Goal: Find specific page/section: Find specific page/section

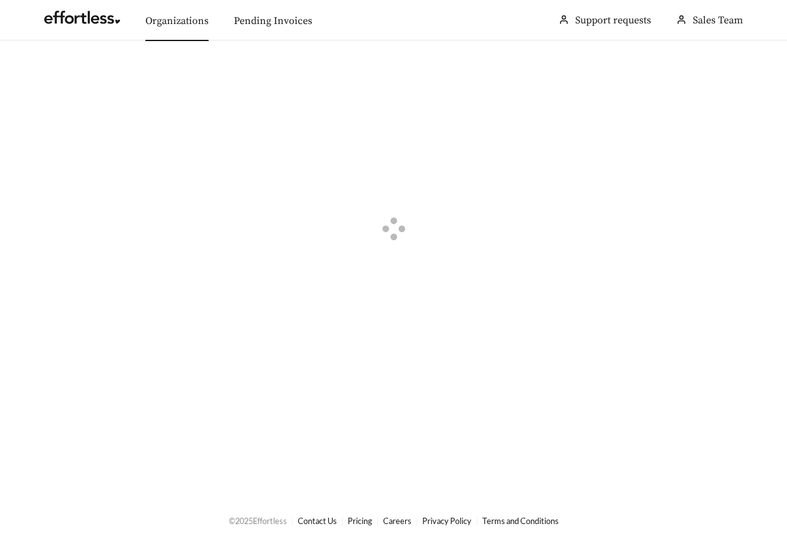
click at [176, 16] on link "Organizations" at bounding box center [176, 21] width 63 height 13
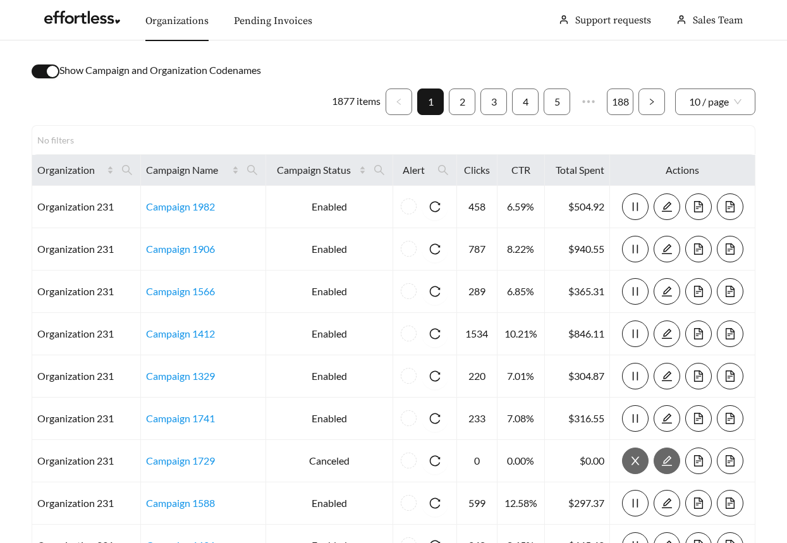
click at [55, 67] on div "button" at bounding box center [52, 71] width 11 height 11
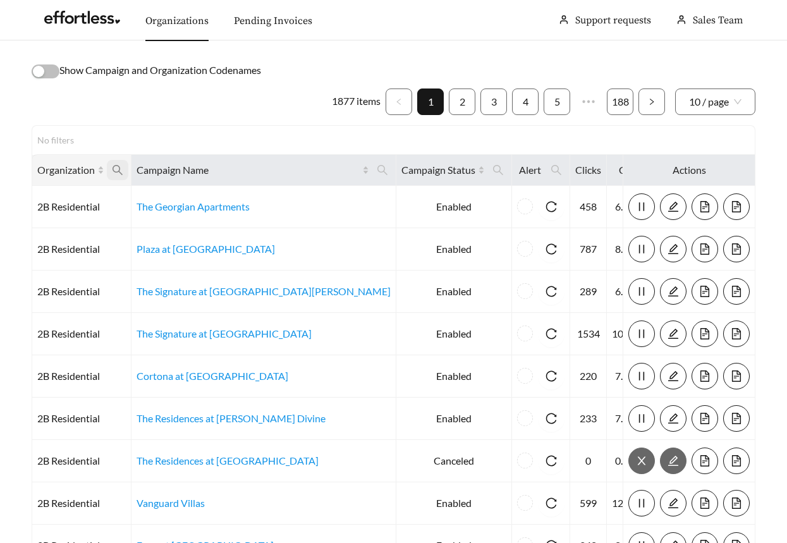
click at [117, 163] on span at bounding box center [117, 170] width 21 height 20
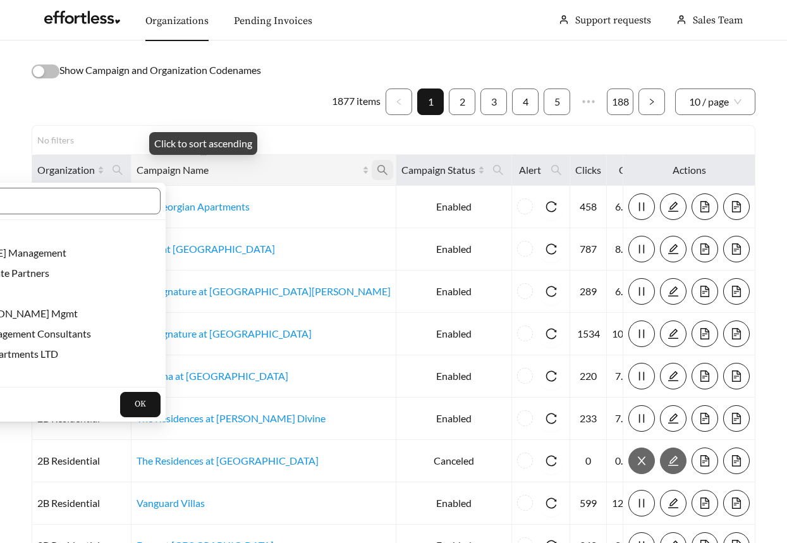
click at [372, 167] on span at bounding box center [382, 170] width 21 height 20
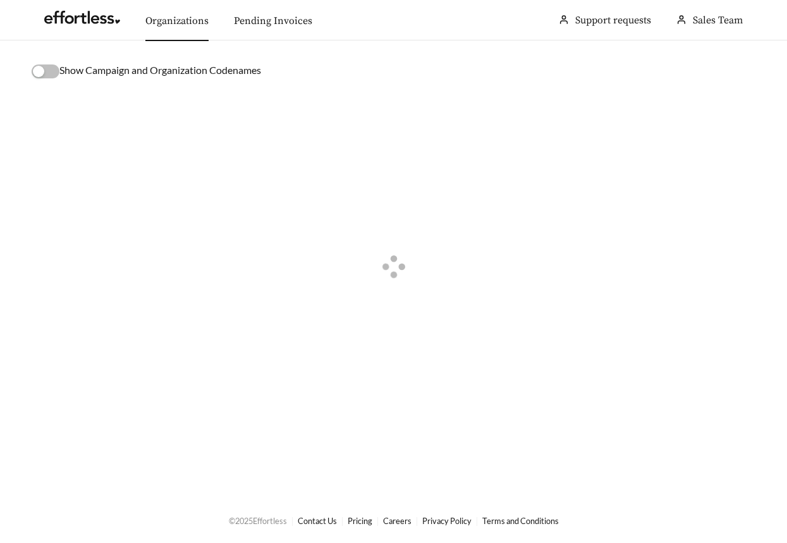
click at [255, 191] on div at bounding box center [394, 268] width 724 height 380
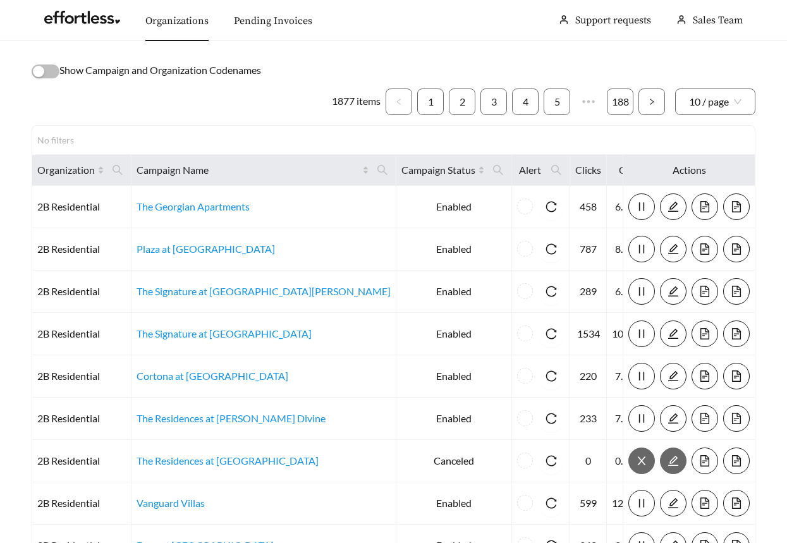
click at [377, 172] on icon "search" at bounding box center [382, 170] width 10 height 10
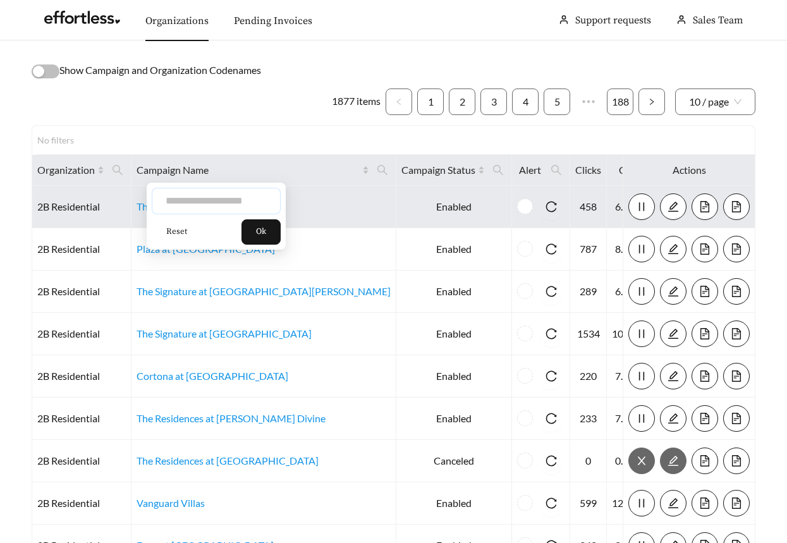
click at [239, 198] on input "text" at bounding box center [216, 201] width 129 height 27
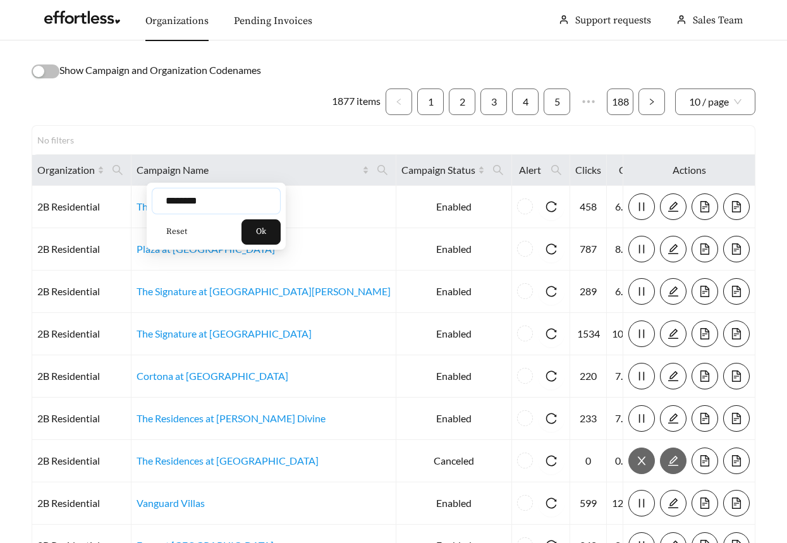
type input "********"
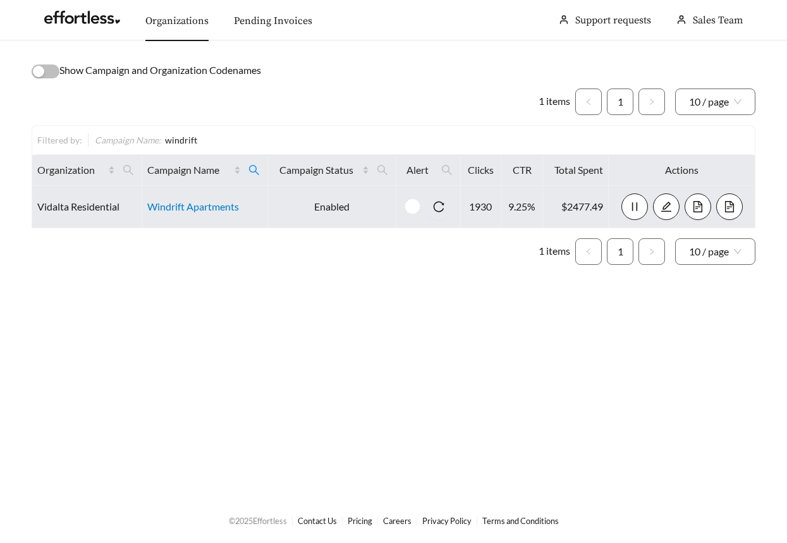
click at [227, 207] on link "Windrift Apartments" at bounding box center [193, 206] width 92 height 12
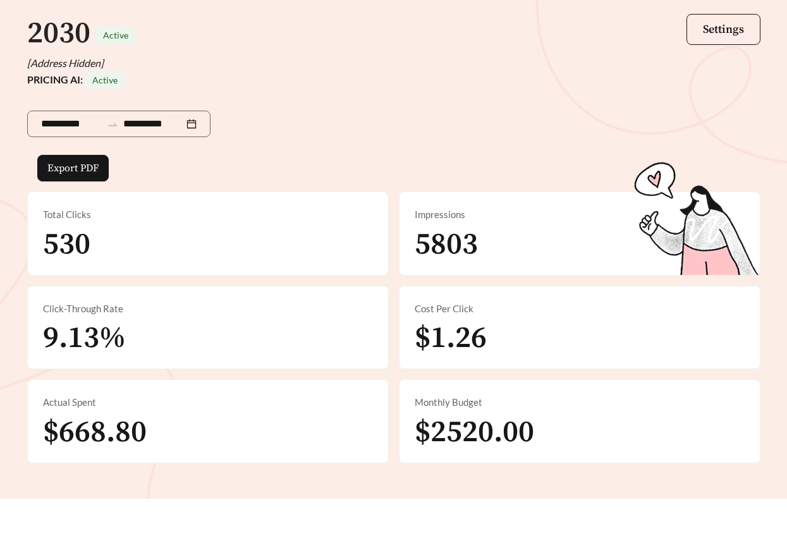
scroll to position [124, 0]
